Goal: Transaction & Acquisition: Download file/media

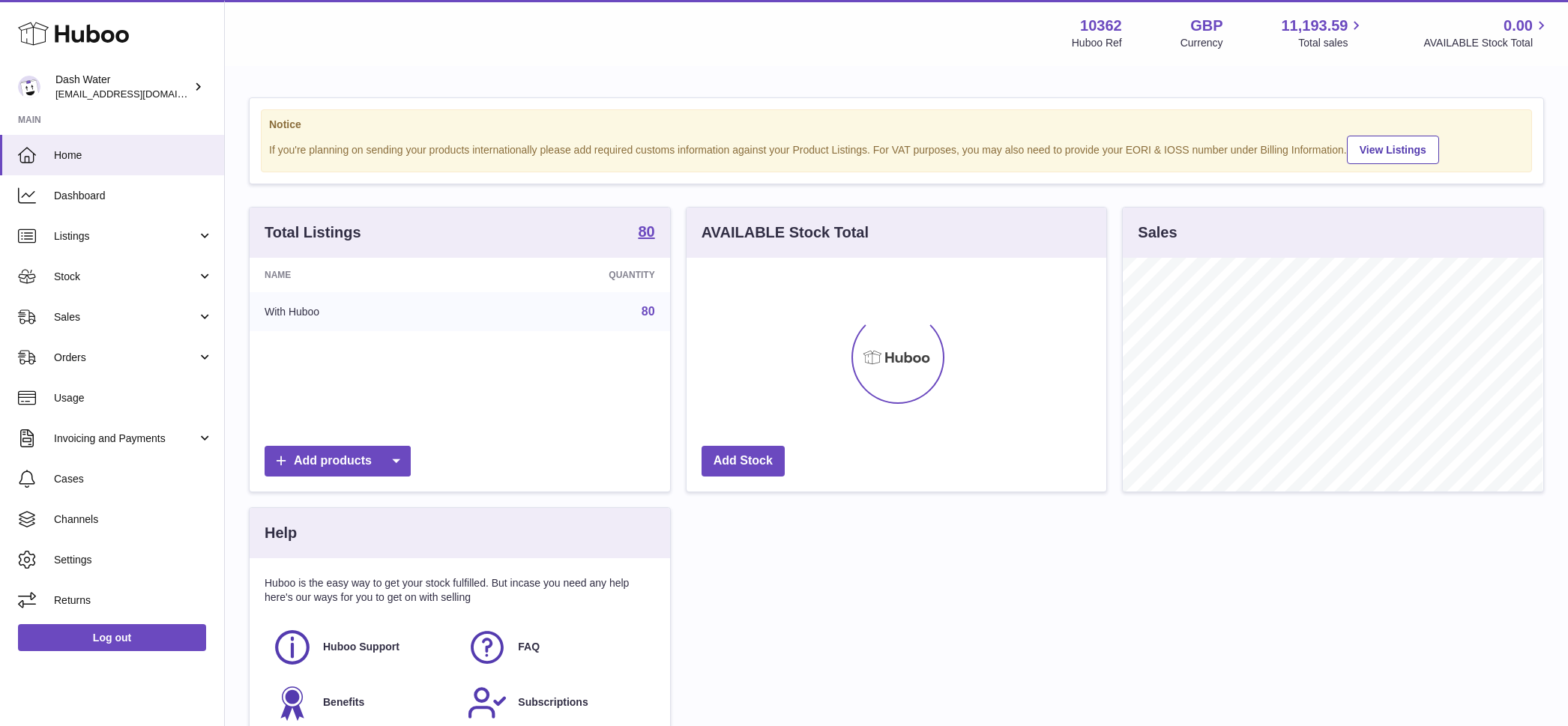
scroll to position [234, 420]
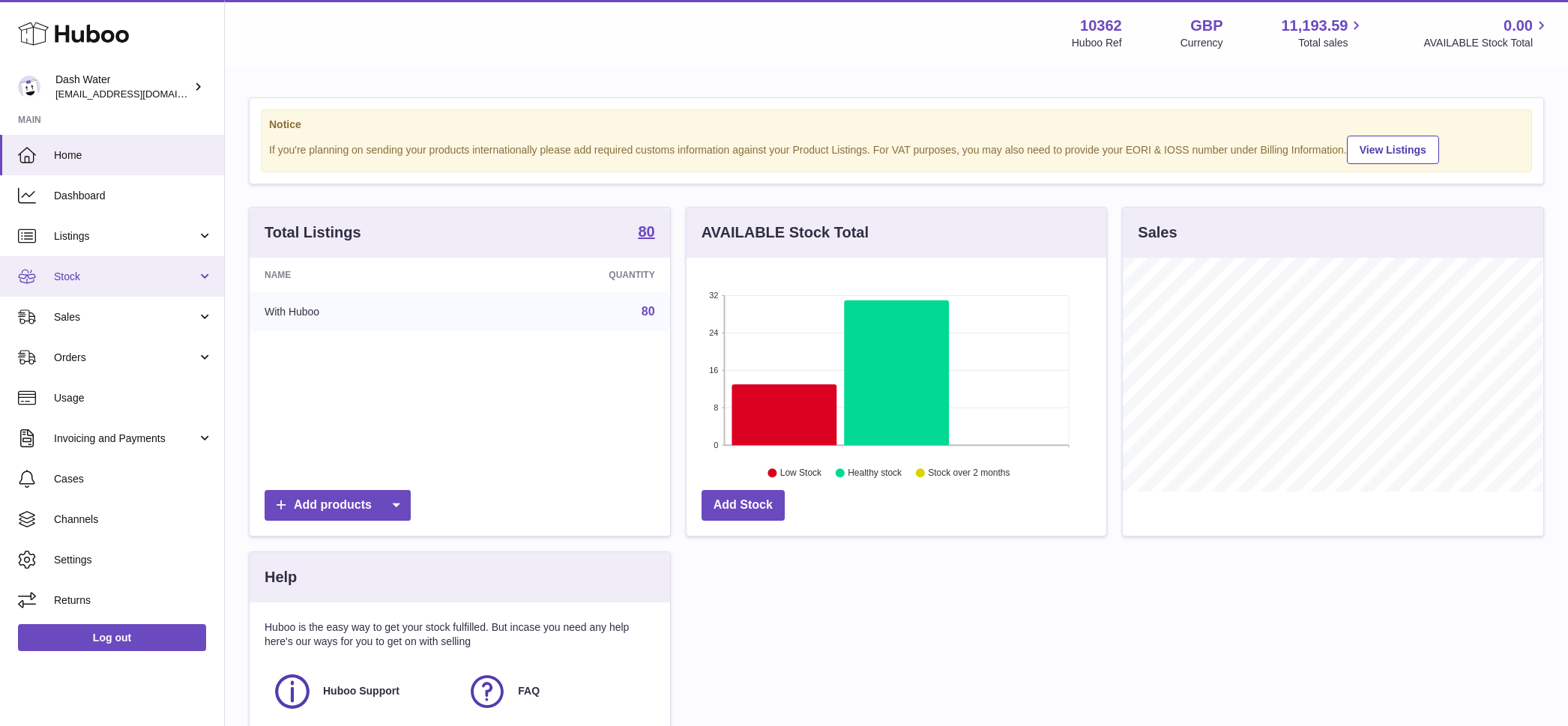
click at [130, 277] on span "Stock" at bounding box center [125, 277] width 143 height 14
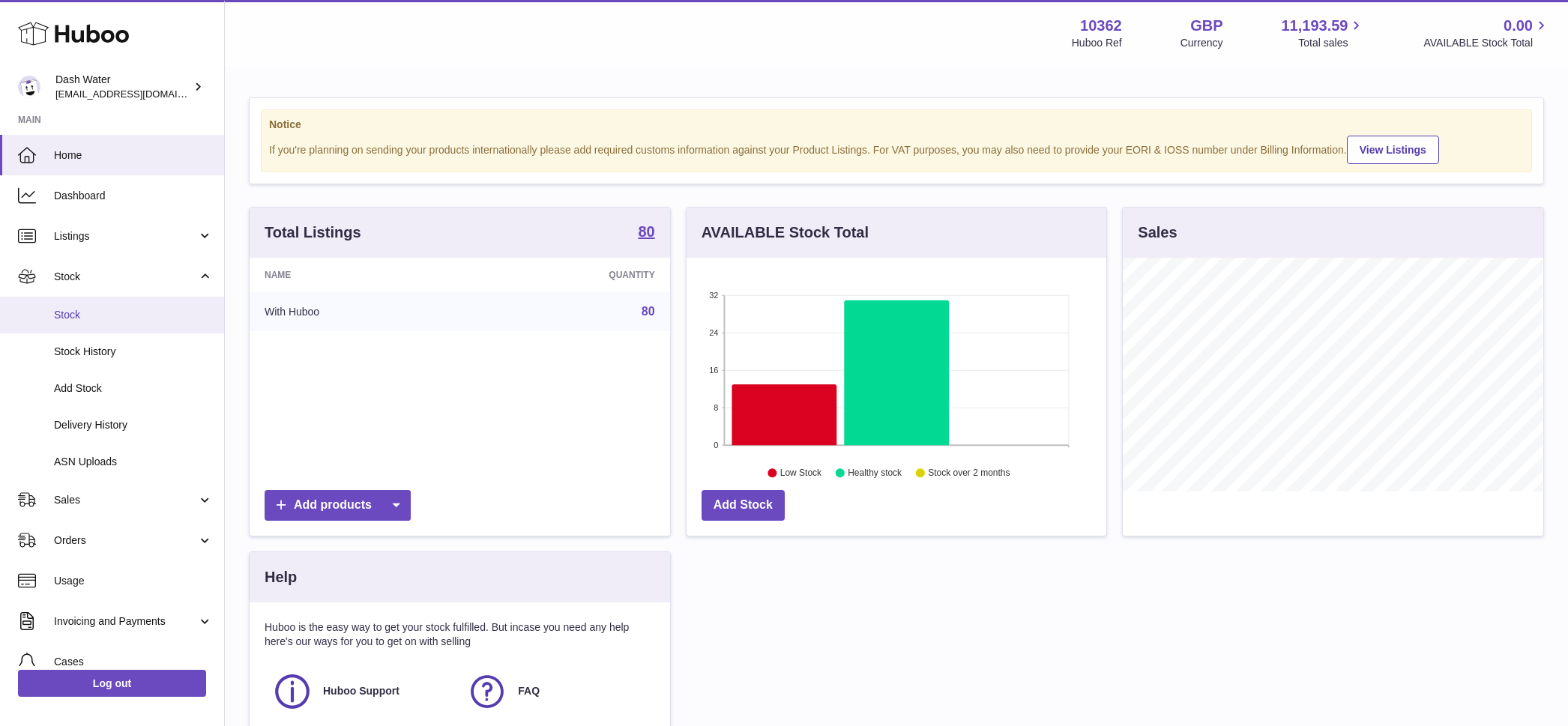
click at [167, 300] on link "Stock" at bounding box center [112, 316] width 224 height 37
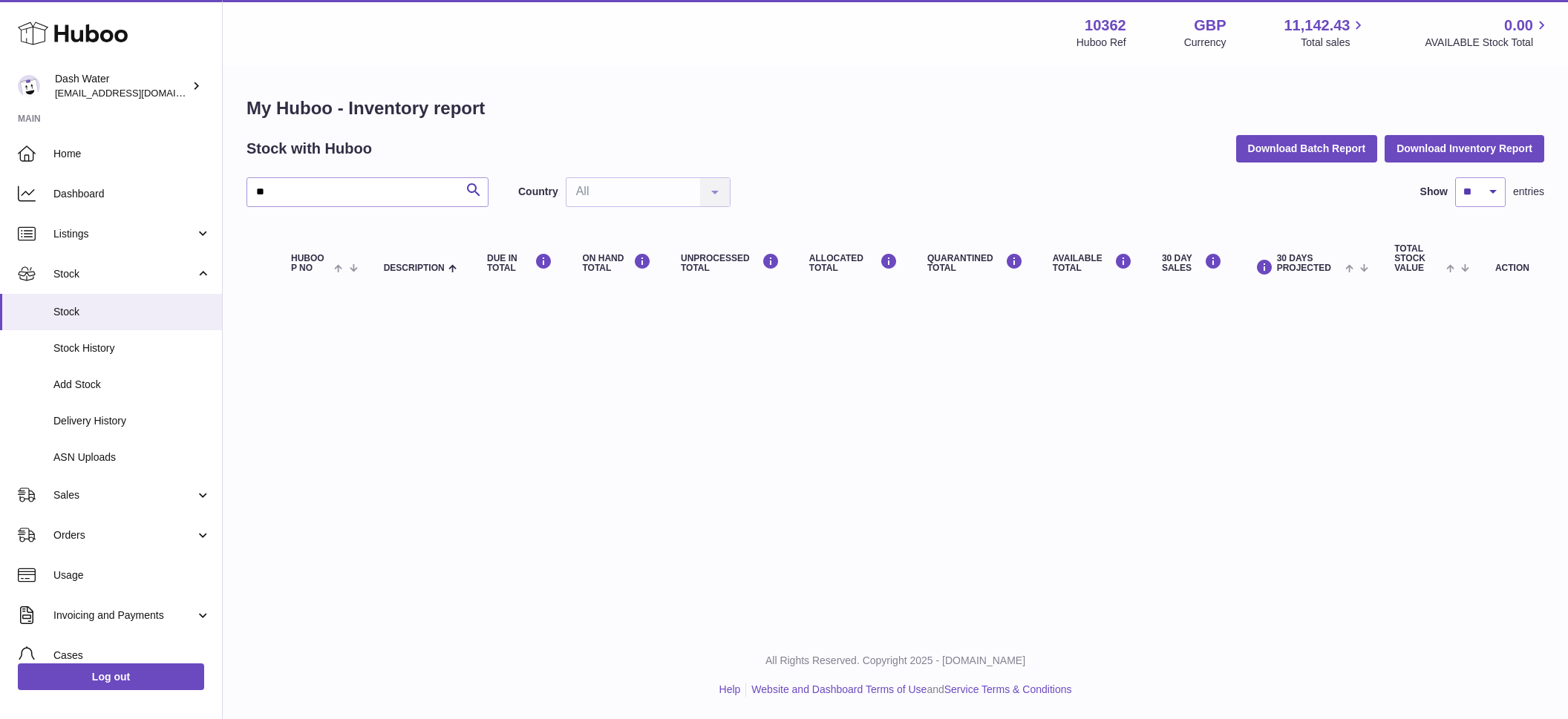
type input "*"
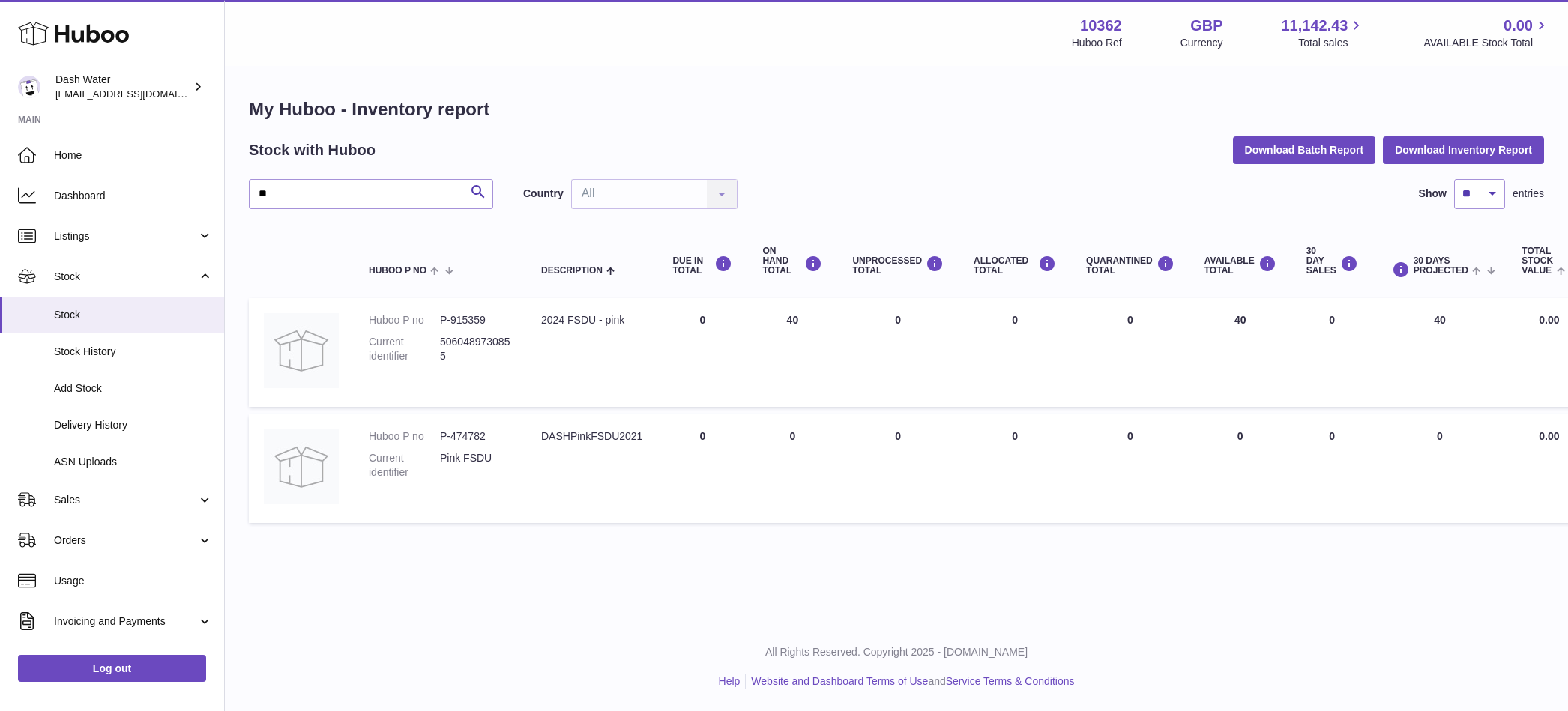
type input "*"
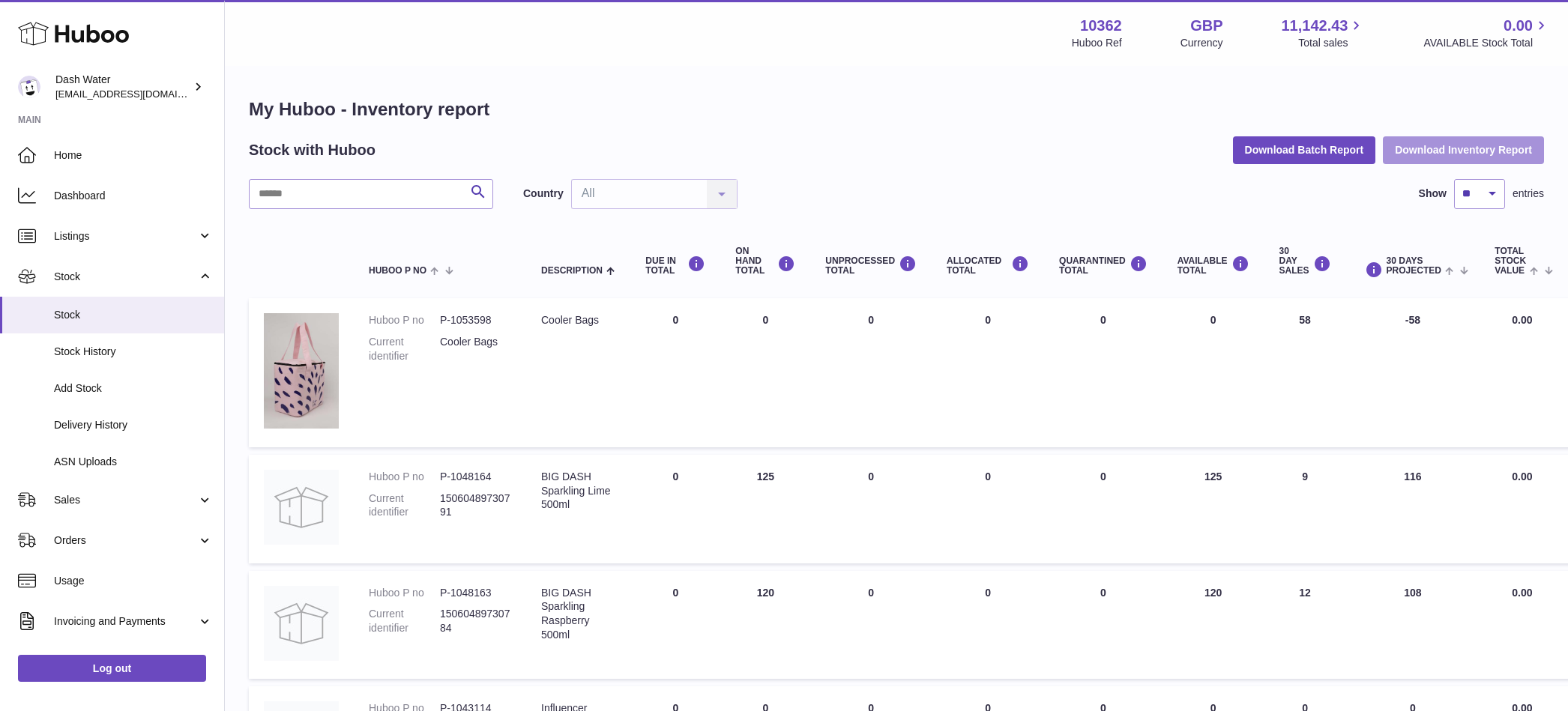
click at [1472, 153] on button "Download Inventory Report" at bounding box center [1463, 150] width 161 height 27
